Goal: Task Accomplishment & Management: Complete application form

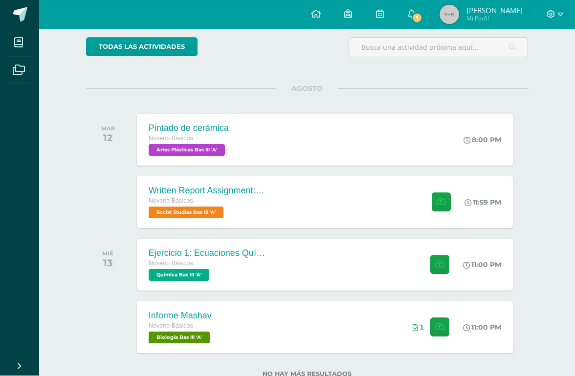
scroll to position [79, 0]
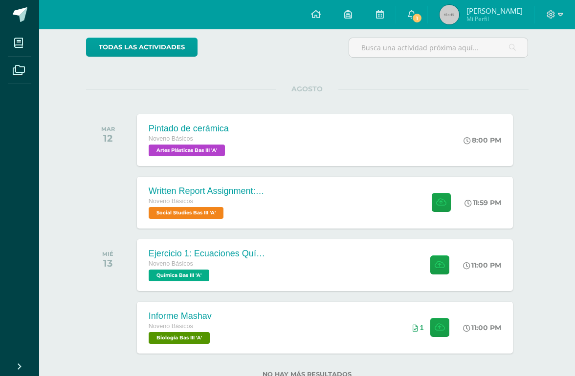
click at [328, 275] on div "Ejercicio 1: Ecuaciones Químicas Noveno Básicos Química Bas III 'A' 11:00 PM Ej…" at bounding box center [325, 266] width 376 height 52
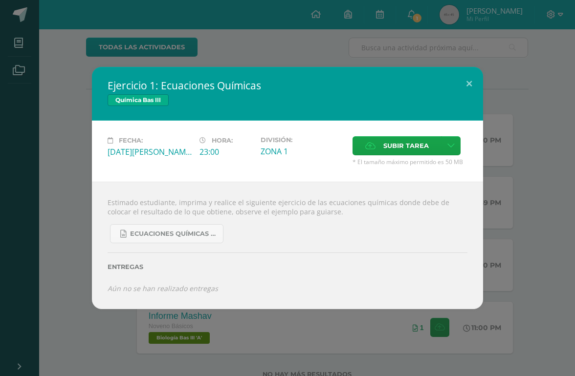
click at [213, 238] on span "Ecuaciones Químicas faciles.docx" at bounding box center [174, 234] width 88 height 8
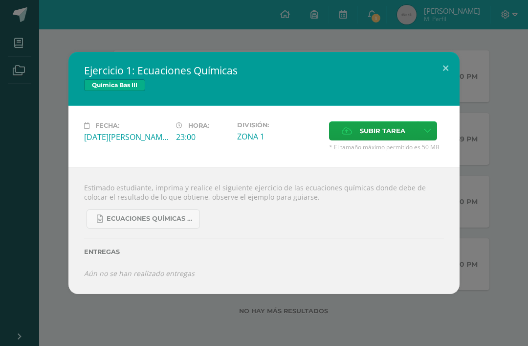
click at [449, 70] on button at bounding box center [446, 68] width 28 height 33
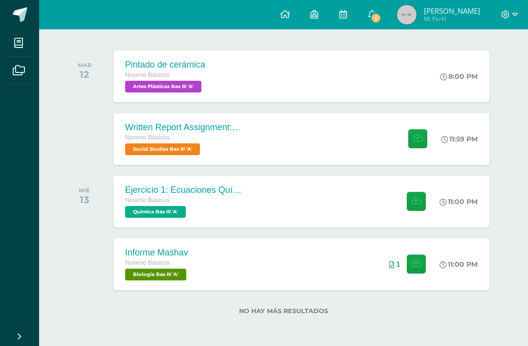
click at [262, 132] on div "Written Report Assignment: How Innovation Is Helping Guatemala Grow Noveno Bási…" at bounding box center [301, 139] width 376 height 52
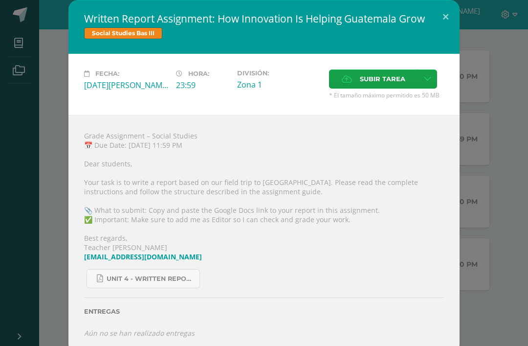
click at [425, 80] on icon at bounding box center [427, 79] width 7 height 8
click at [416, 96] on link "Subir enlace" at bounding box center [393, 102] width 98 height 15
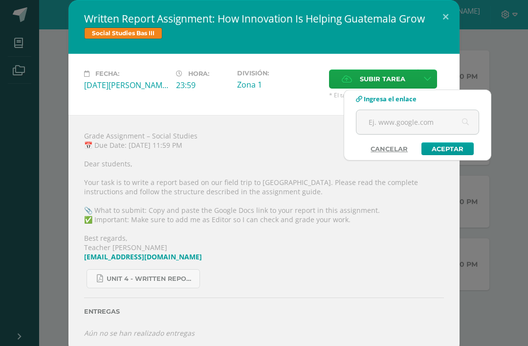
click at [404, 124] on input "text" at bounding box center [417, 122] width 122 height 24
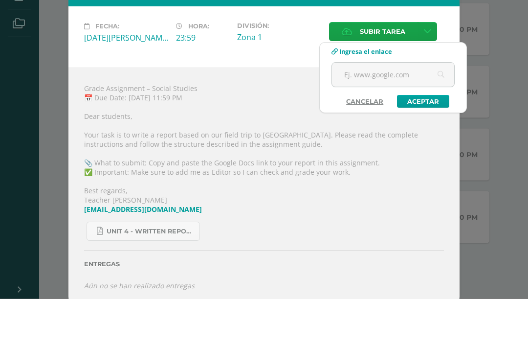
paste input "[URL][DOMAIN_NAME]"
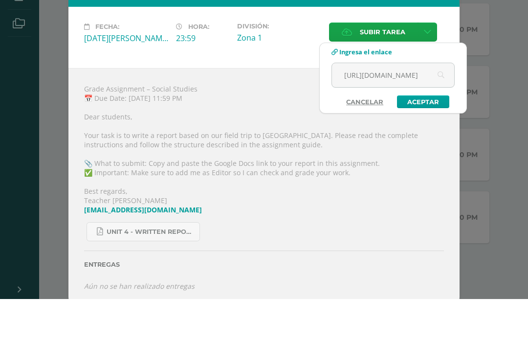
type input "[URL][DOMAIN_NAME]"
click at [436, 142] on link "Aceptar" at bounding box center [423, 148] width 52 height 13
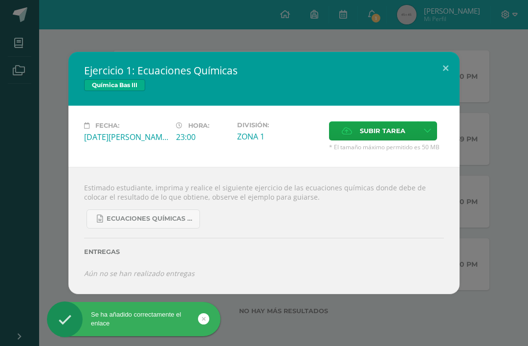
click at [498, 92] on div "Ejercicio 1: Ecuaciones Químicas Química Bas III Fecha: [DATE][PERSON_NAME] Hor…" at bounding box center [264, 173] width 520 height 242
